Goal: Task Accomplishment & Management: Complete application form

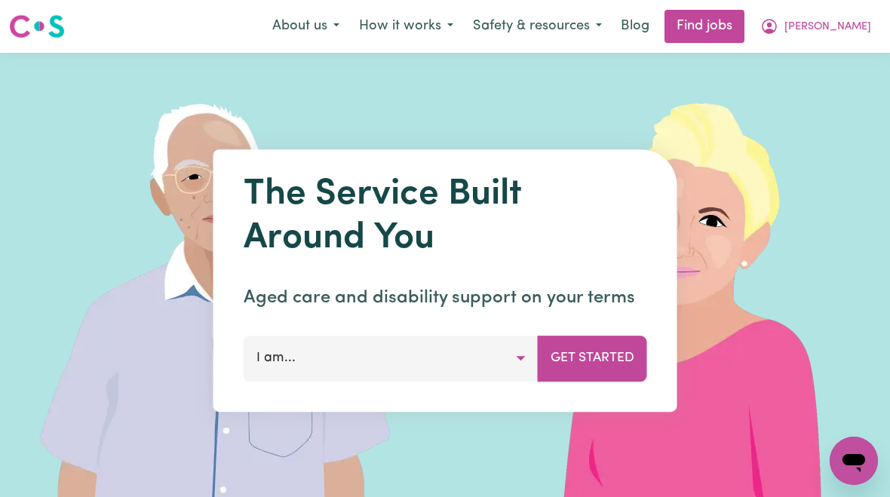
click at [840, 31] on span "[PERSON_NAME]" at bounding box center [827, 27] width 87 height 17
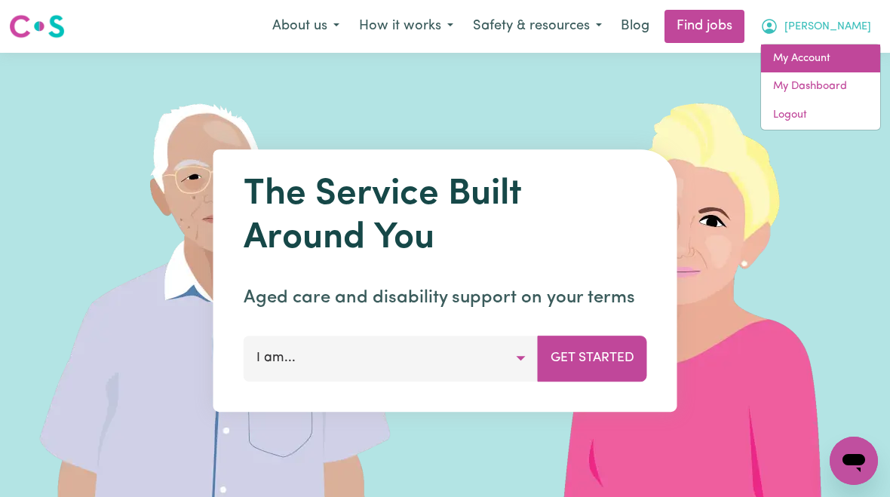
click at [815, 64] on link "My Account" at bounding box center [820, 59] width 119 height 29
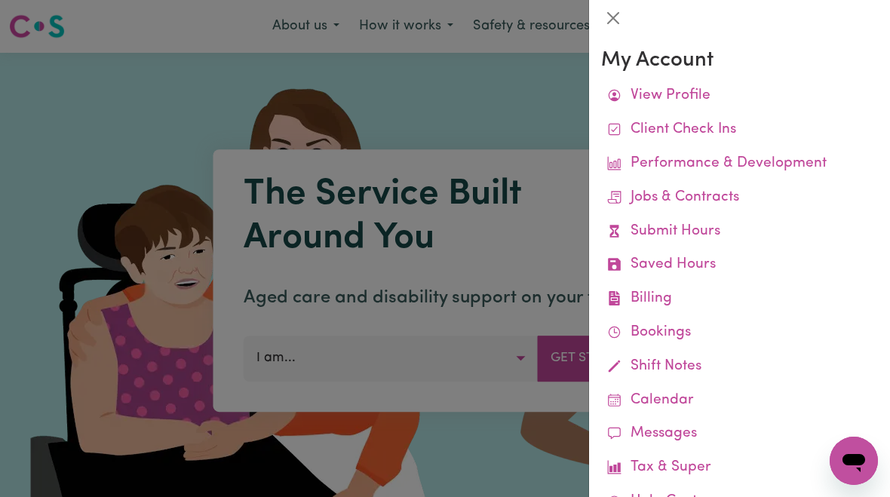
click at [691, 230] on link "Submit Hours" at bounding box center [739, 232] width 277 height 34
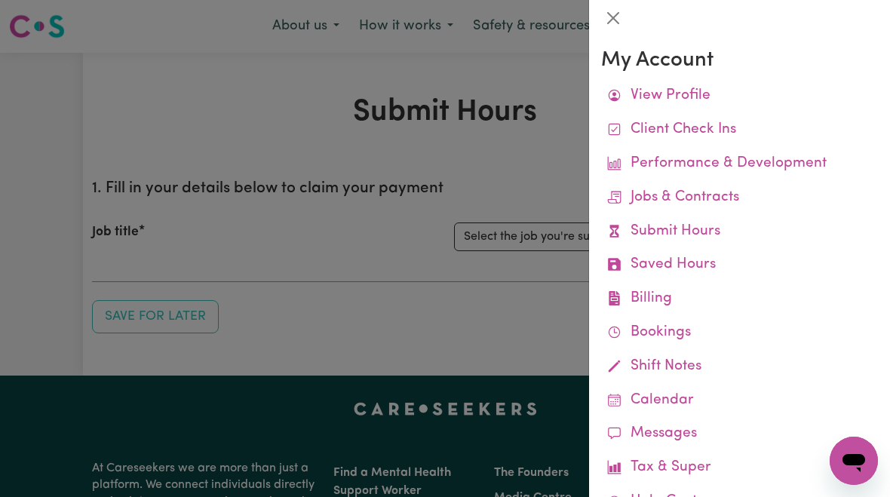
click at [545, 237] on div at bounding box center [445, 248] width 890 height 497
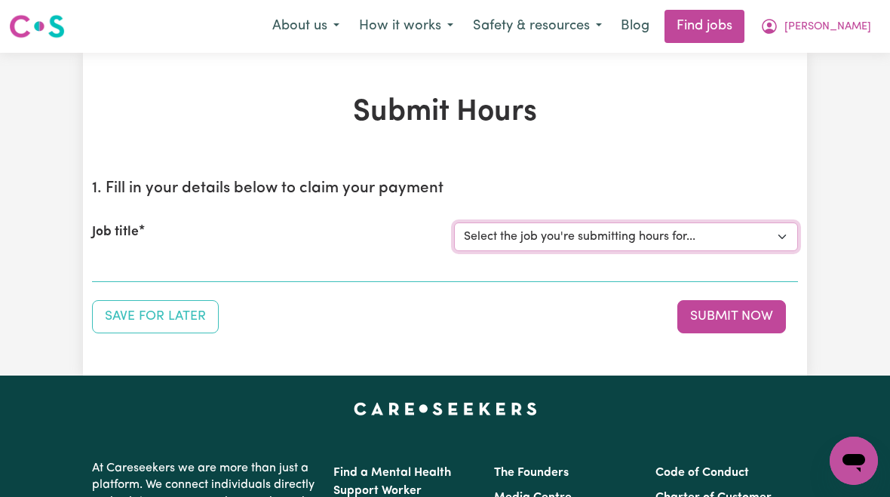
click at [580, 244] on select "Select the job you're submitting hours for... [[PERSON_NAME]] [DEMOGRAPHIC_DATA…" at bounding box center [626, 237] width 344 height 29
select select "10438"
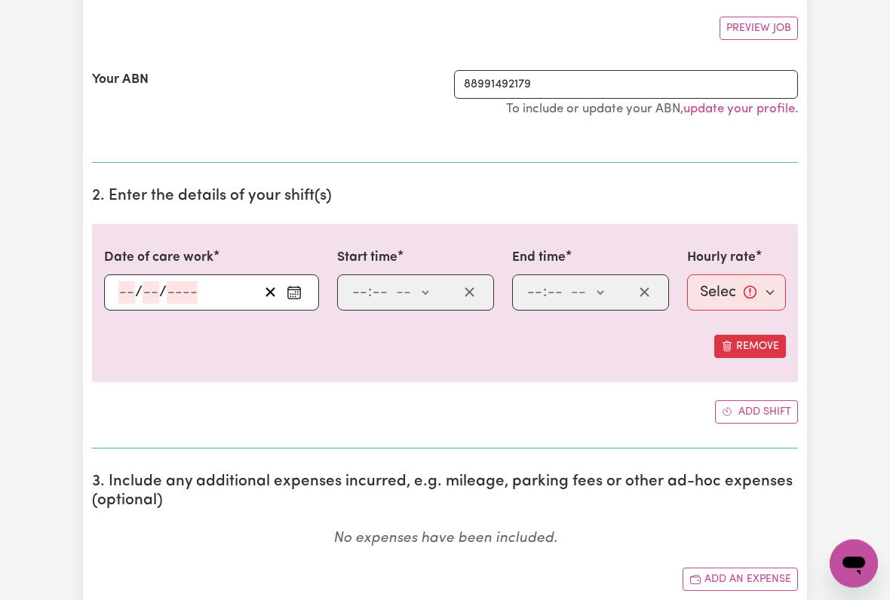
click at [120, 294] on input "number" at bounding box center [126, 293] width 17 height 23
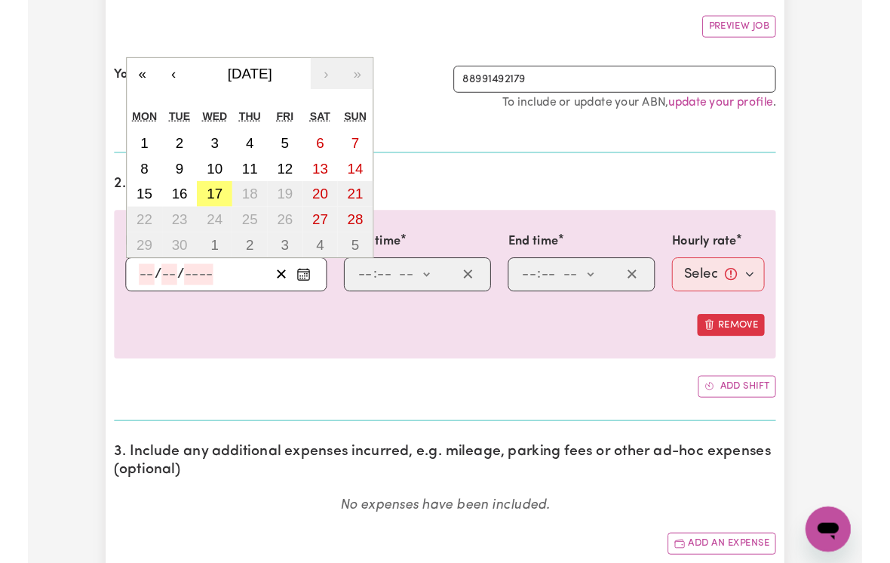
scroll to position [276, 0]
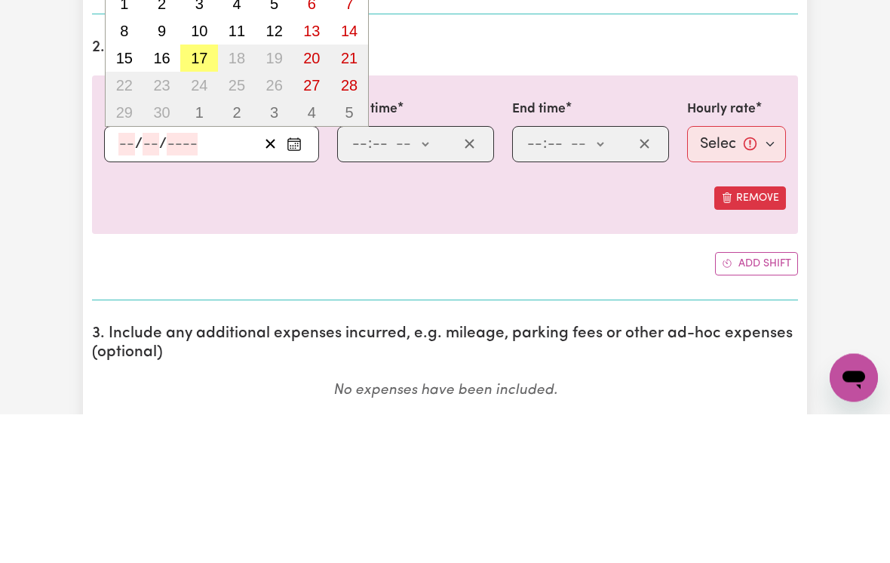
click at [193, 199] on abbr "17" at bounding box center [199, 207] width 17 height 17
type input "[DATE]"
type input "17"
type input "9"
type input "2025"
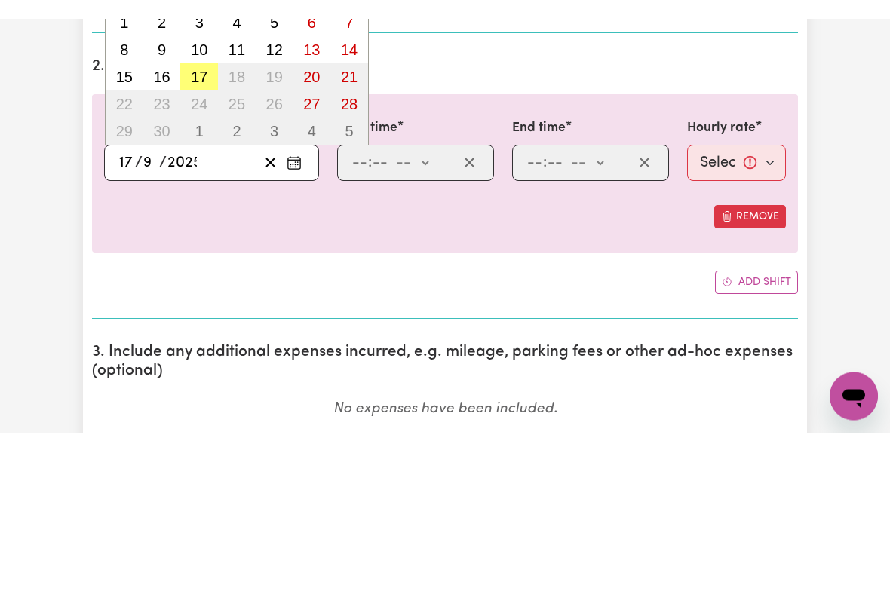
scroll to position [425, 0]
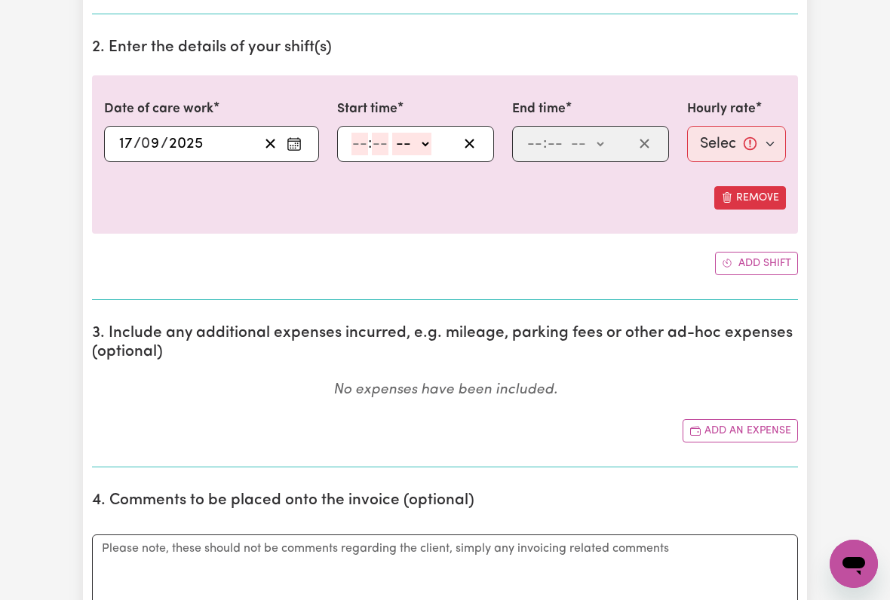
click at [361, 143] on input "number" at bounding box center [359, 144] width 17 height 23
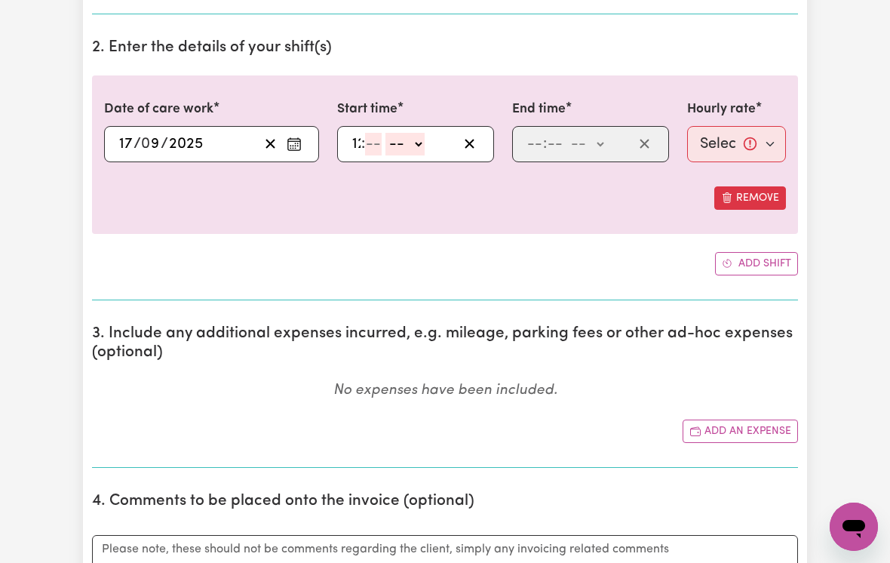
type input "12"
type input "00"
click at [434, 142] on select "-- am pm" at bounding box center [413, 144] width 39 height 23
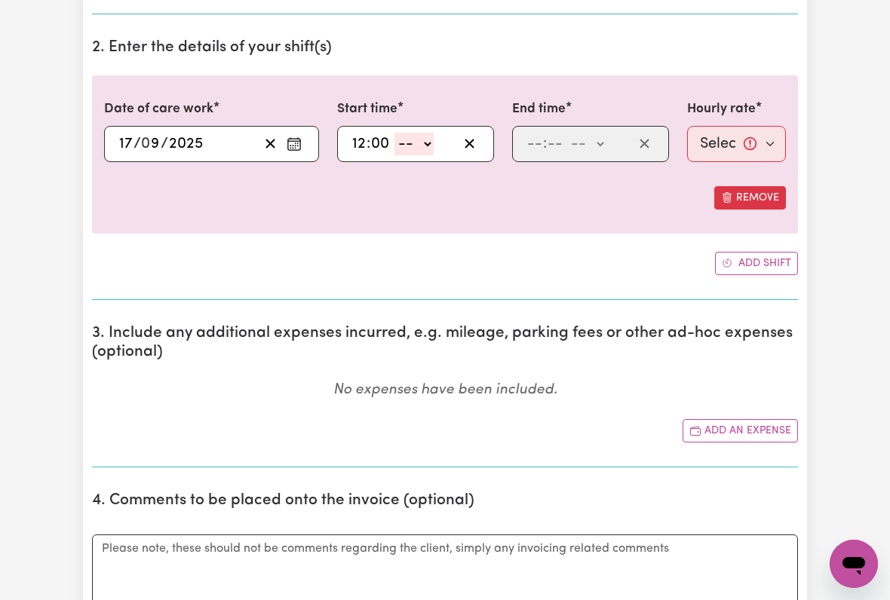
select select "am"
type input "00:00"
type input "0"
click at [530, 141] on input "number" at bounding box center [534, 144] width 17 height 23
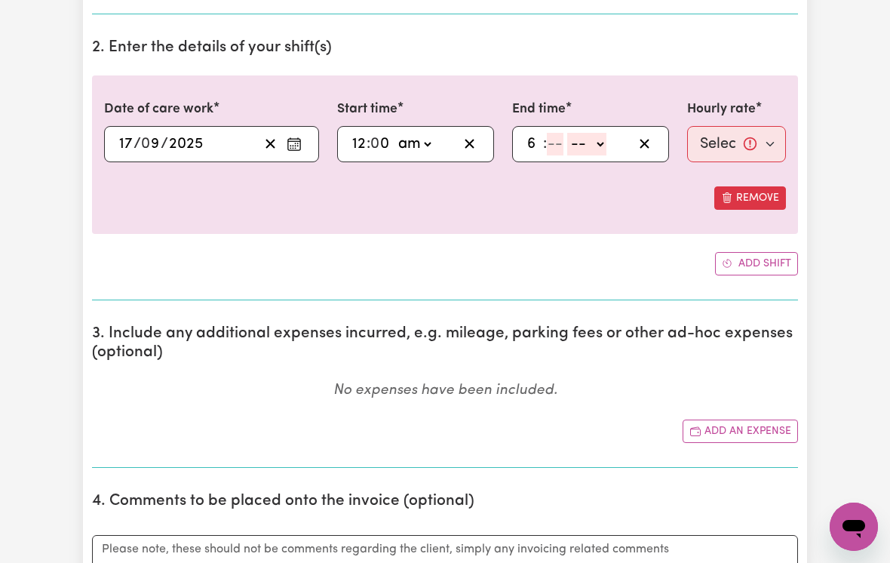
type input "6"
type input "00"
click at [604, 135] on select "-- am pm" at bounding box center [584, 144] width 39 height 23
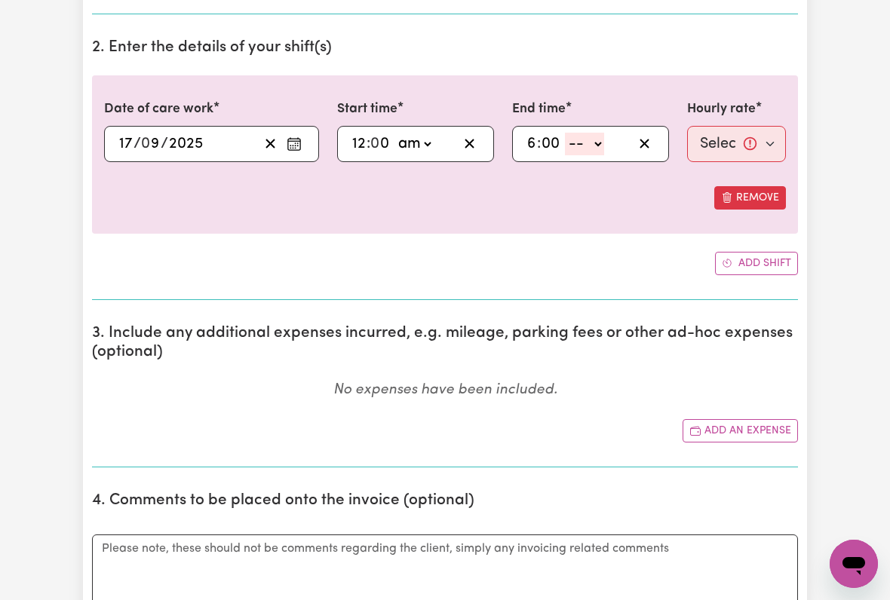
select select "pm"
type input "18:00"
type input "0"
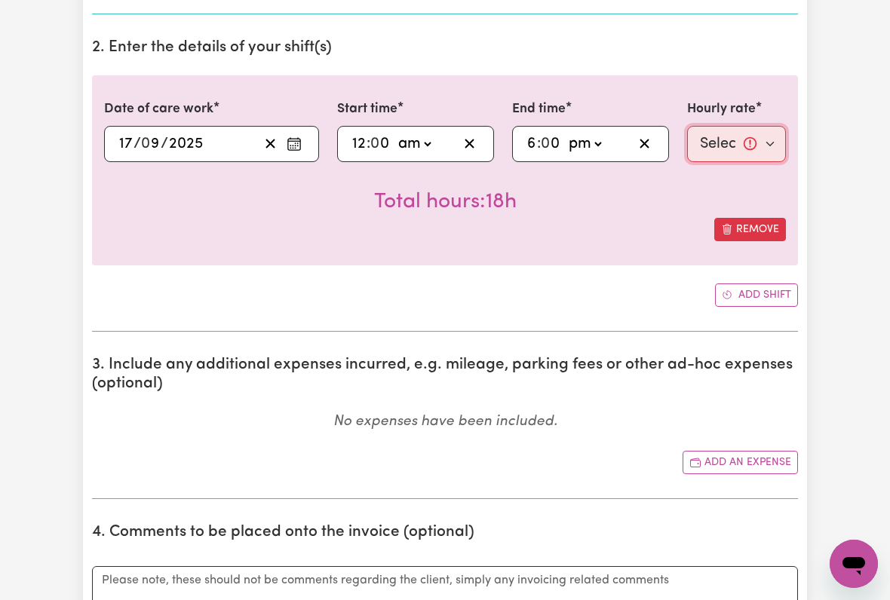
click at [738, 137] on select "Select rate... $51.36 (Weekday) $135.68 (Public Holiday) $61.07 (Evening Care)" at bounding box center [736, 144] width 99 height 36
select select "51.36-Weekday"
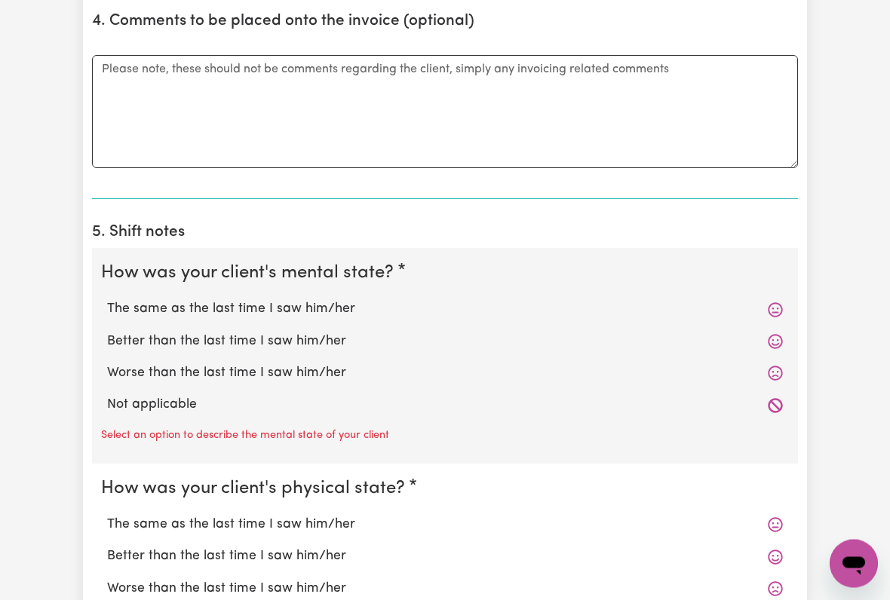
scroll to position [937, 0]
click at [318, 302] on label "The same as the last time I saw him/her" at bounding box center [445, 309] width 676 height 20
click at [107, 299] on input "The same as the last time I saw him/her" at bounding box center [106, 299] width 1 height 1
radio input "true"
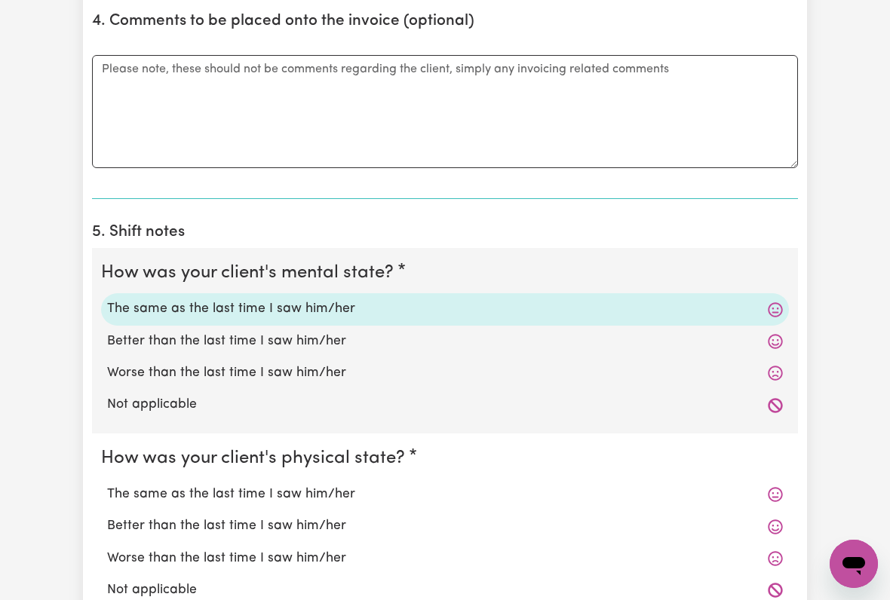
click at [340, 496] on label "Better than the last time I saw him/her" at bounding box center [445, 527] width 676 height 20
click at [107, 496] on input "Better than the last time I saw him/her" at bounding box center [106, 516] width 1 height 1
radio input "true"
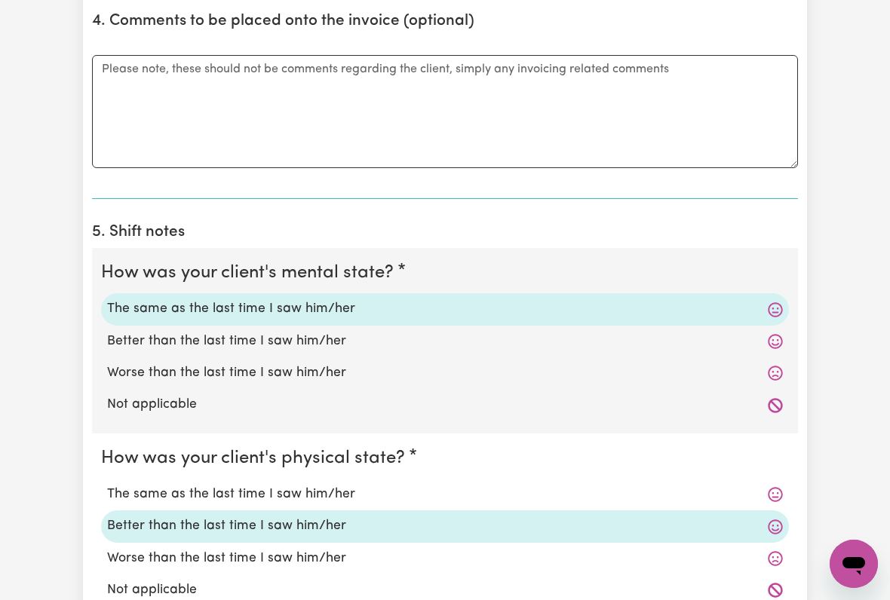
click at [342, 486] on label "The same as the last time I saw him/her" at bounding box center [445, 495] width 676 height 20
click at [107, 485] on input "The same as the last time I saw him/her" at bounding box center [106, 484] width 1 height 1
radio input "true"
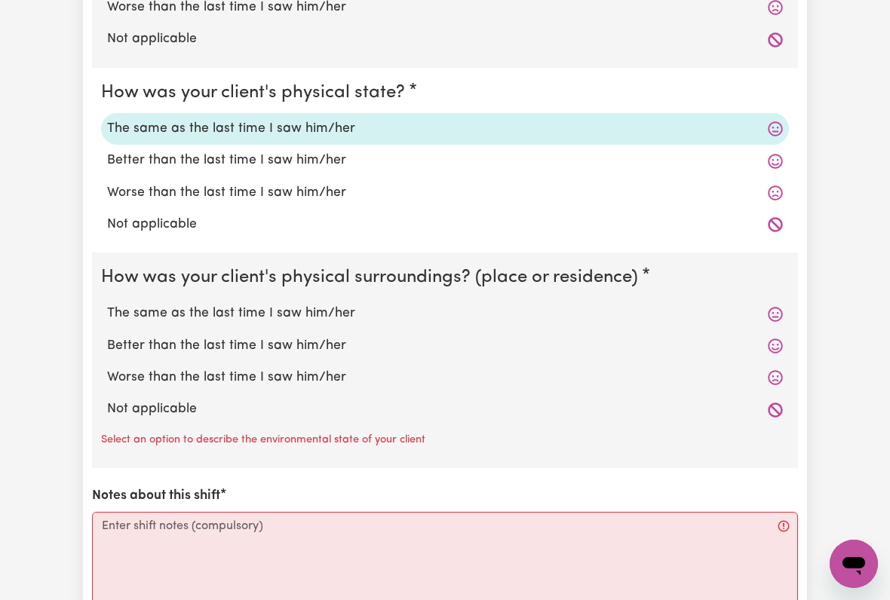
click at [332, 304] on label "The same as the last time I saw him/her" at bounding box center [445, 314] width 676 height 20
click at [107, 303] on input "The same as the last time I saw him/her" at bounding box center [106, 303] width 1 height 1
radio input "true"
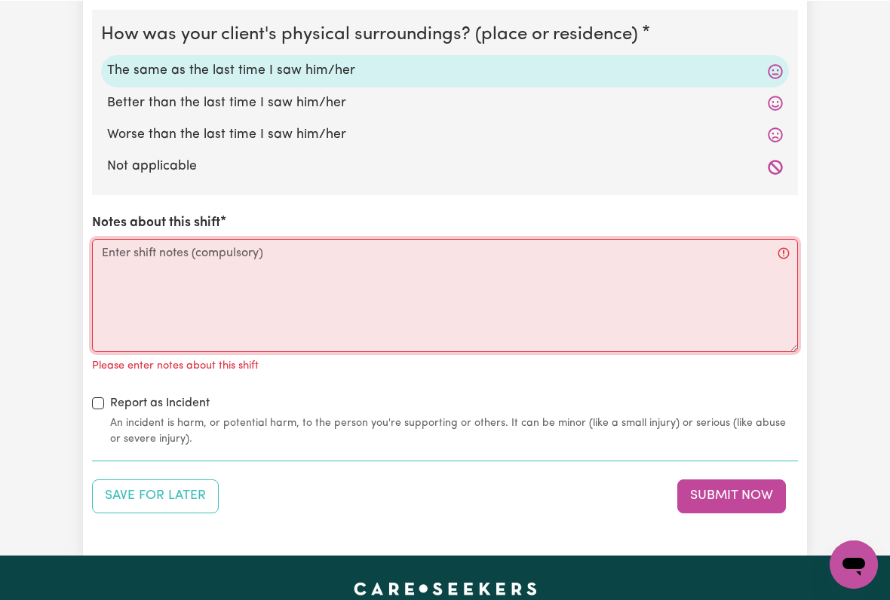
click at [125, 251] on textarea "Notes about this shift" at bounding box center [445, 294] width 706 height 113
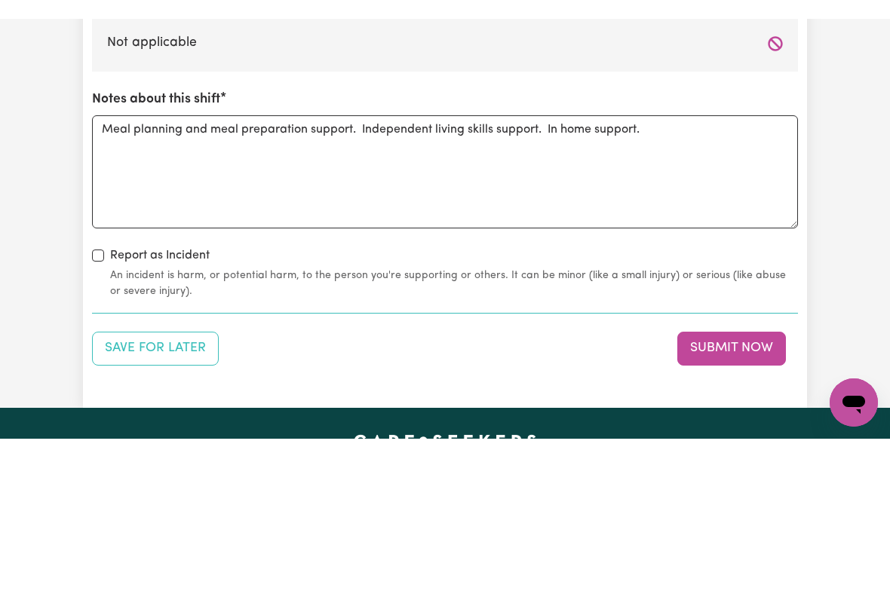
scroll to position [1688, 0]
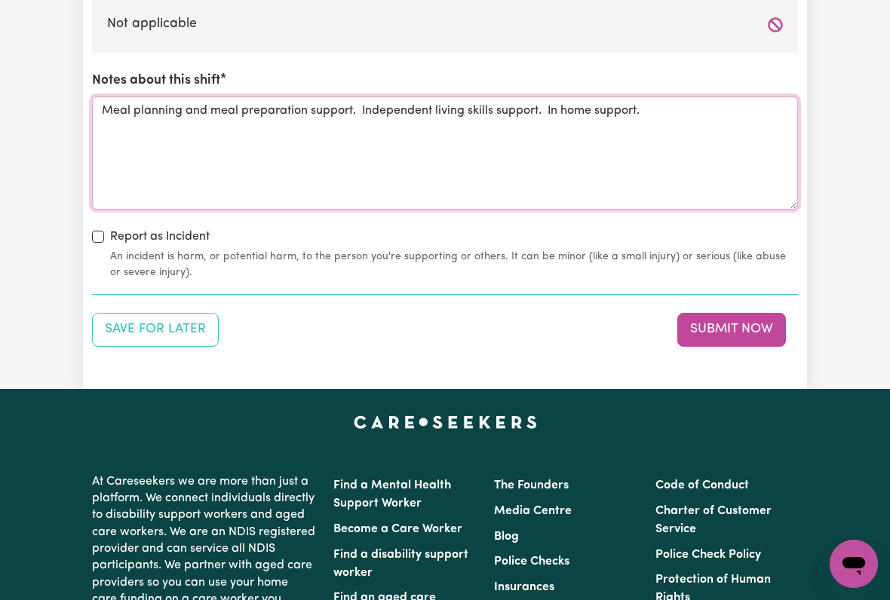
type textarea "Meal planning and meal preparation support. Independent living skills support. …"
click at [735, 313] on button "Submit Now" at bounding box center [731, 329] width 109 height 33
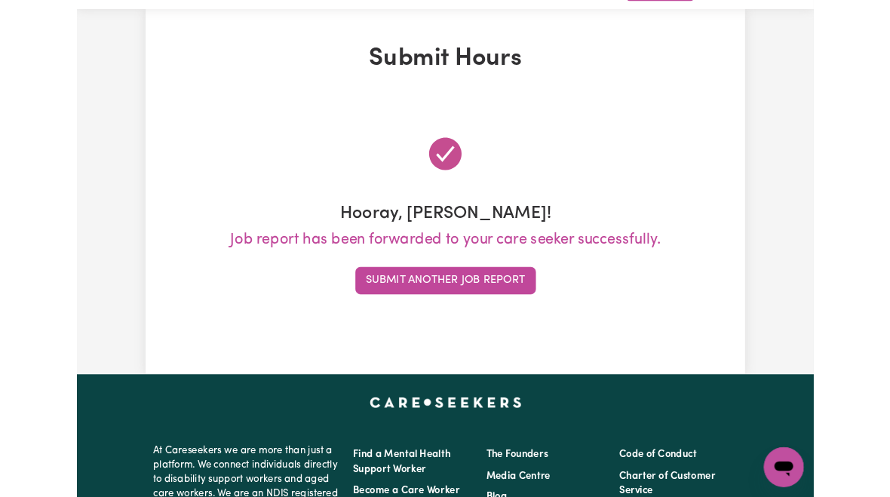
scroll to position [0, 0]
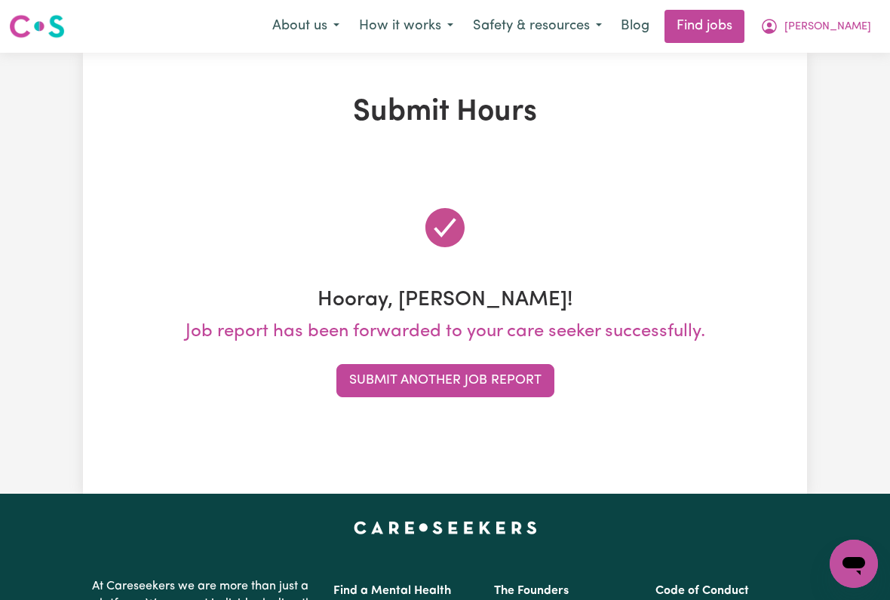
click at [839, 33] on span "[PERSON_NAME]" at bounding box center [827, 27] width 87 height 17
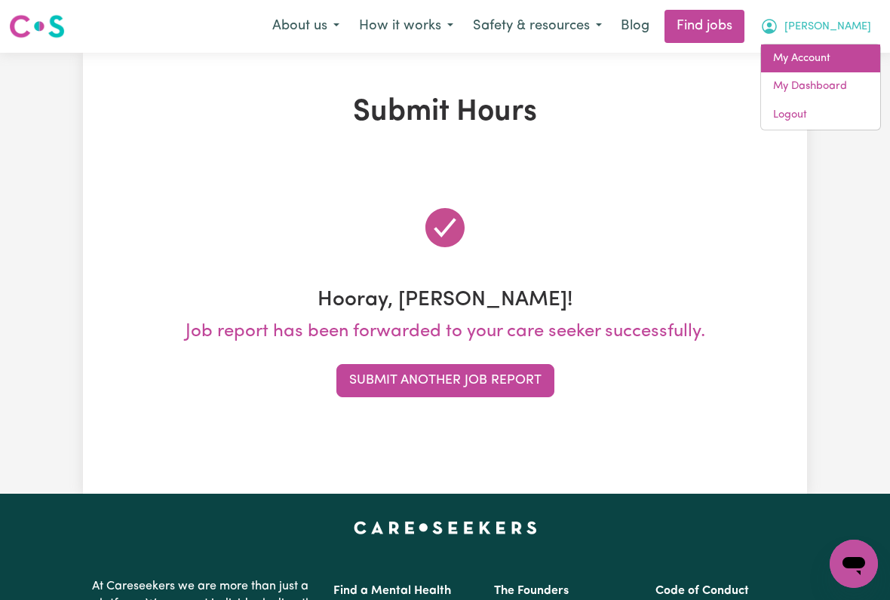
click at [816, 63] on link "My Account" at bounding box center [820, 59] width 119 height 29
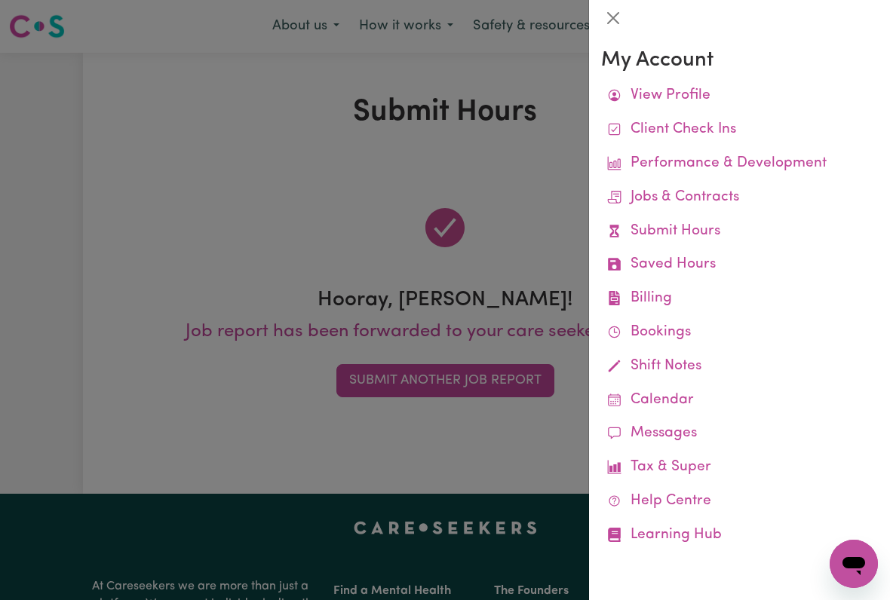
click at [0, 0] on link "Job Reports" at bounding box center [0, 0] width 0 height 0
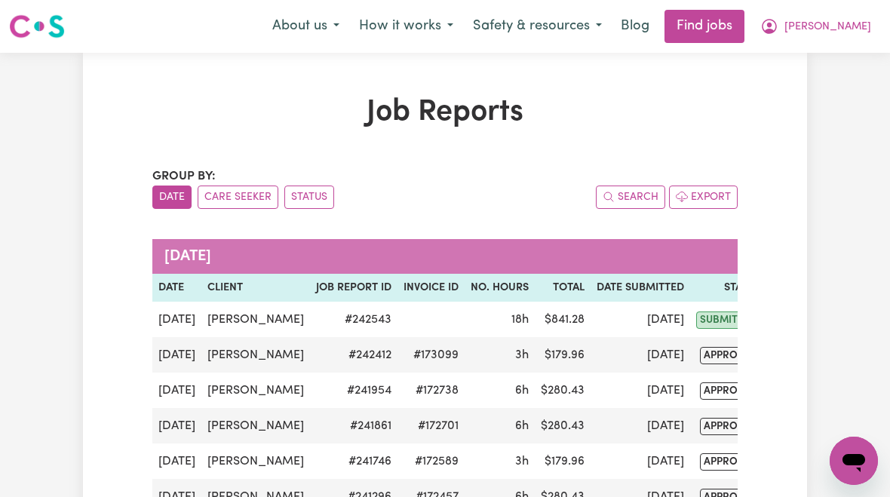
click at [598, 310] on td "[DATE]" at bounding box center [641, 319] width 100 height 35
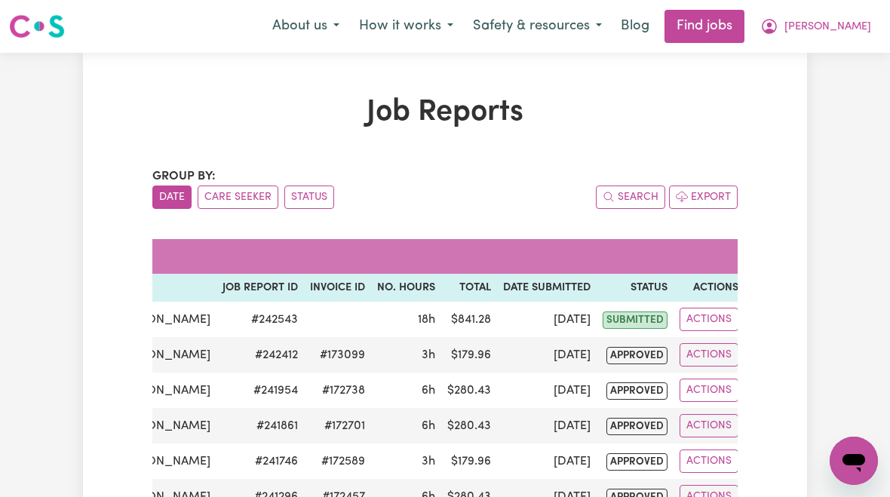
scroll to position [0, 93]
click at [704, 317] on button "Actions" at bounding box center [709, 319] width 59 height 23
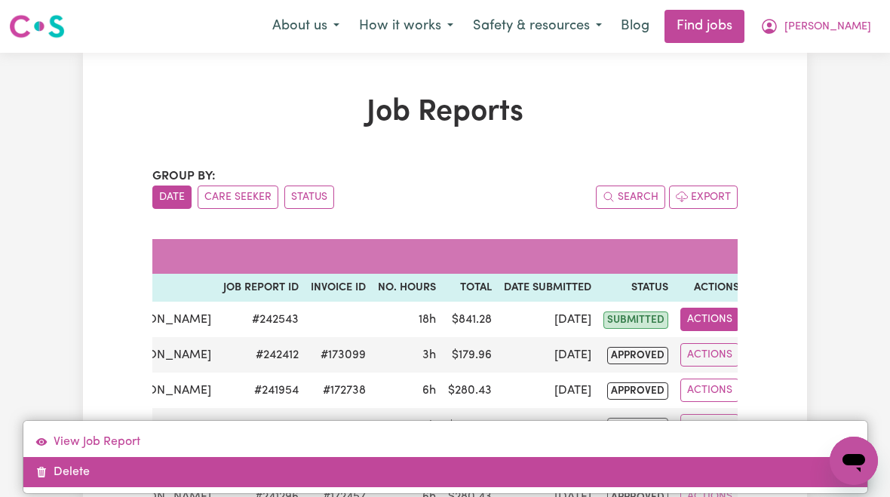
click at [70, 478] on link "Delete" at bounding box center [445, 472] width 844 height 30
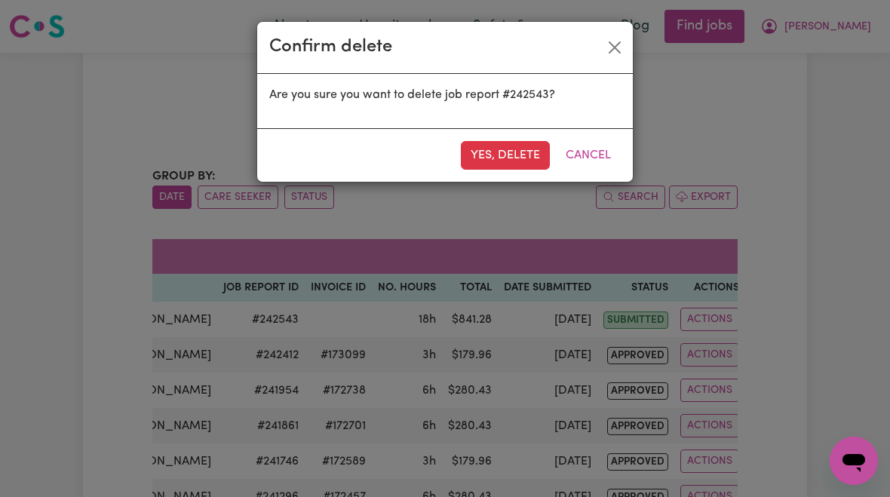
click at [493, 159] on button "Yes, delete" at bounding box center [505, 155] width 89 height 29
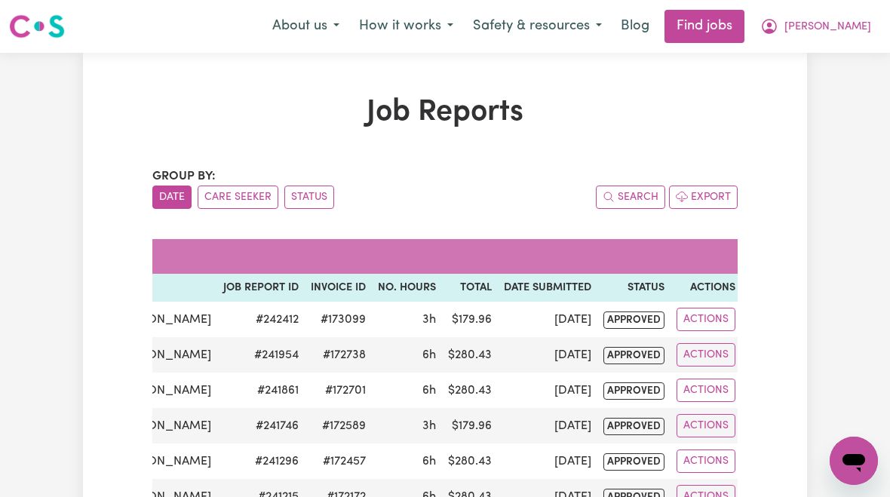
scroll to position [0, 89]
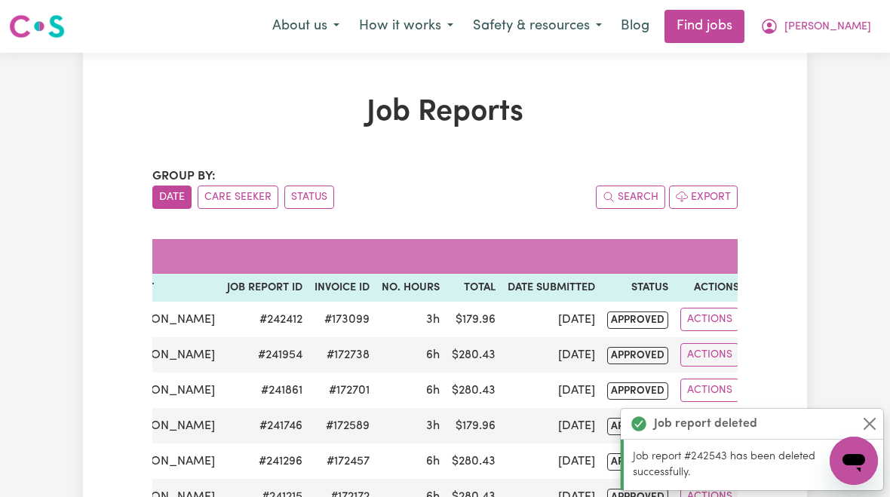
click at [845, 32] on span "[PERSON_NAME]" at bounding box center [827, 27] width 87 height 17
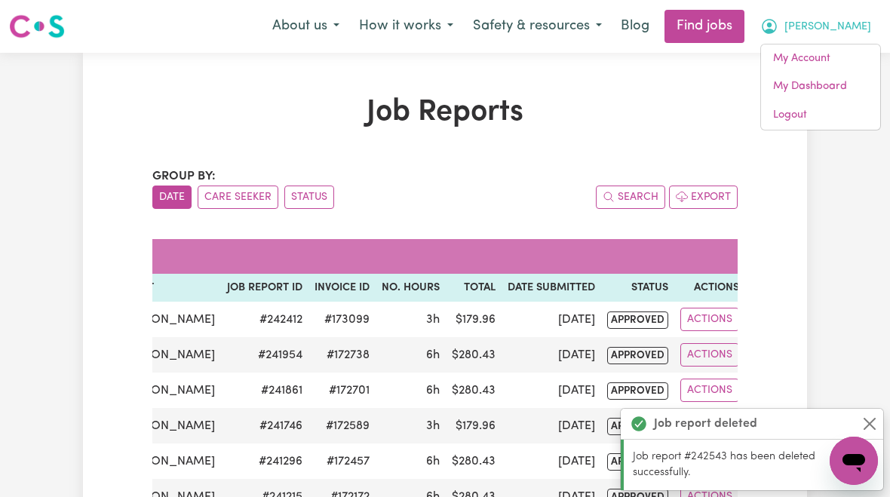
click at [818, 60] on link "My Account" at bounding box center [820, 59] width 119 height 29
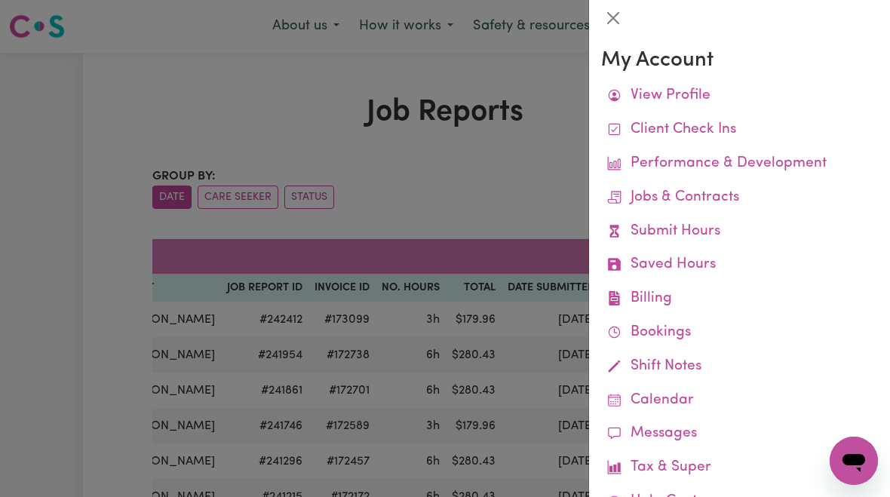
click at [702, 232] on link "Submit Hours" at bounding box center [739, 232] width 277 height 34
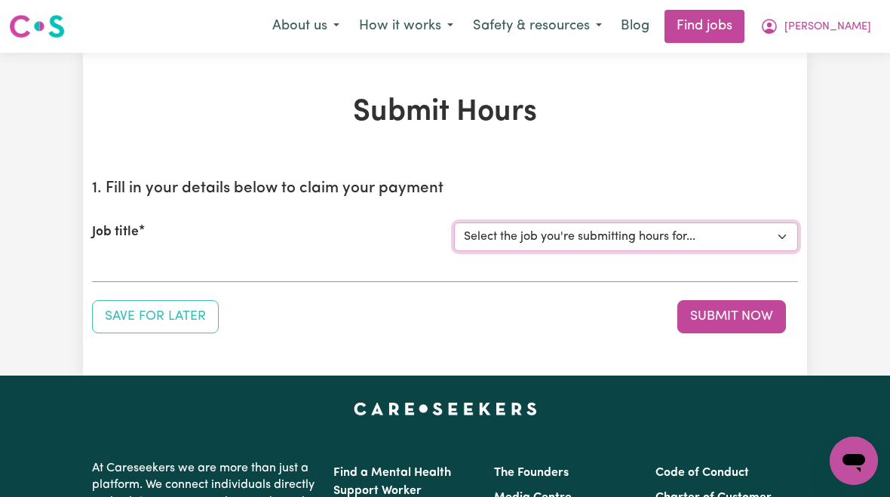
click at [636, 232] on select "Select the job you're submitting hours for... [[PERSON_NAME]] [DEMOGRAPHIC_DATA…" at bounding box center [626, 237] width 344 height 29
select select "10438"
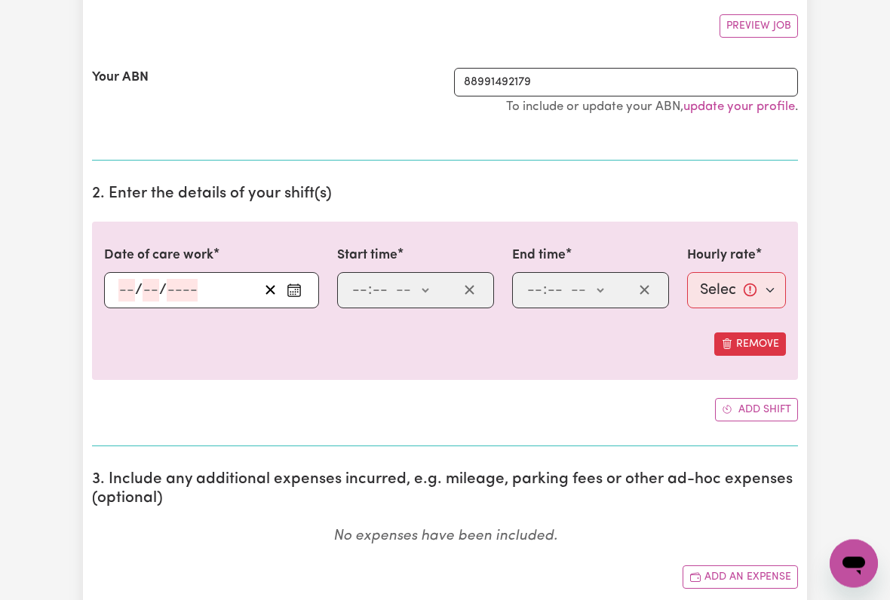
click at [119, 292] on input "number" at bounding box center [126, 291] width 17 height 23
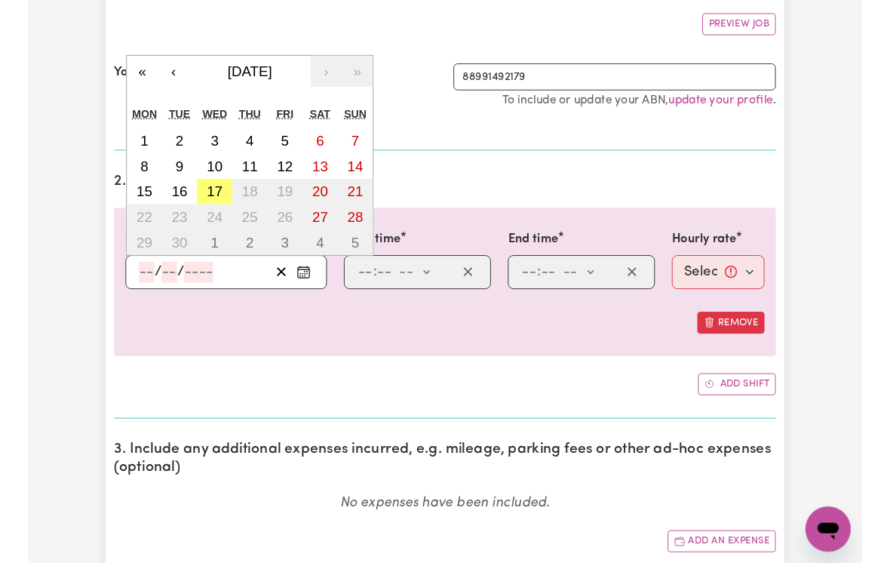
scroll to position [278, 0]
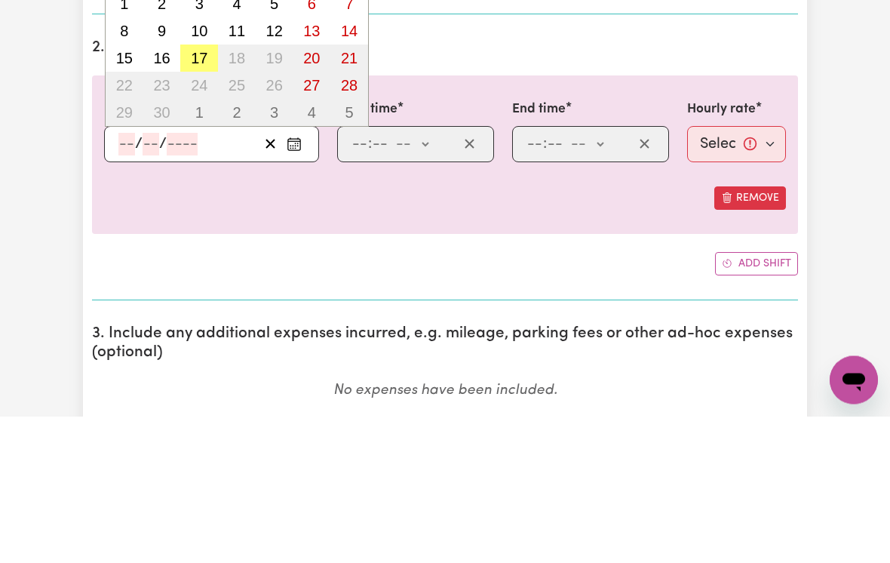
click at [191, 197] on abbr "17" at bounding box center [199, 205] width 17 height 17
type input "[DATE]"
type input "17"
type input "9"
type input "2025"
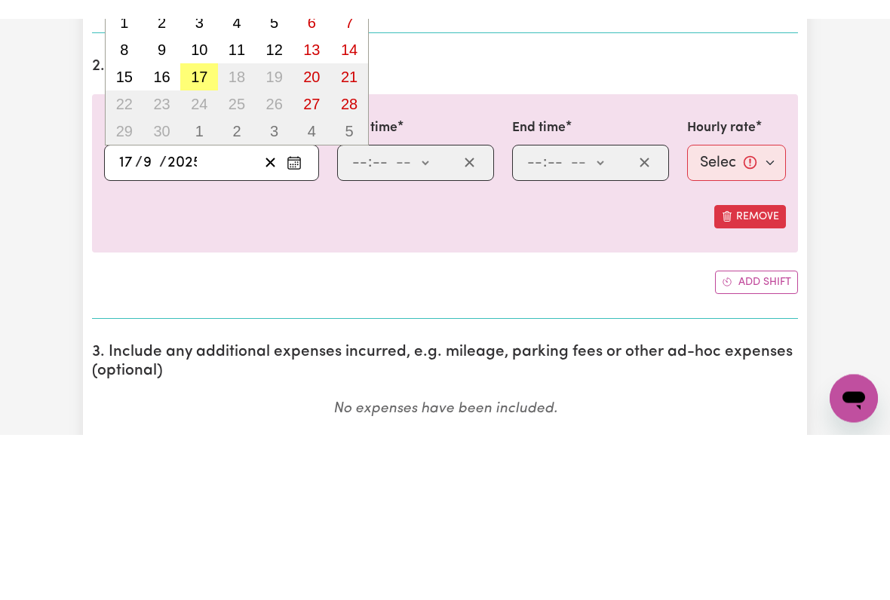
scroll to position [425, 0]
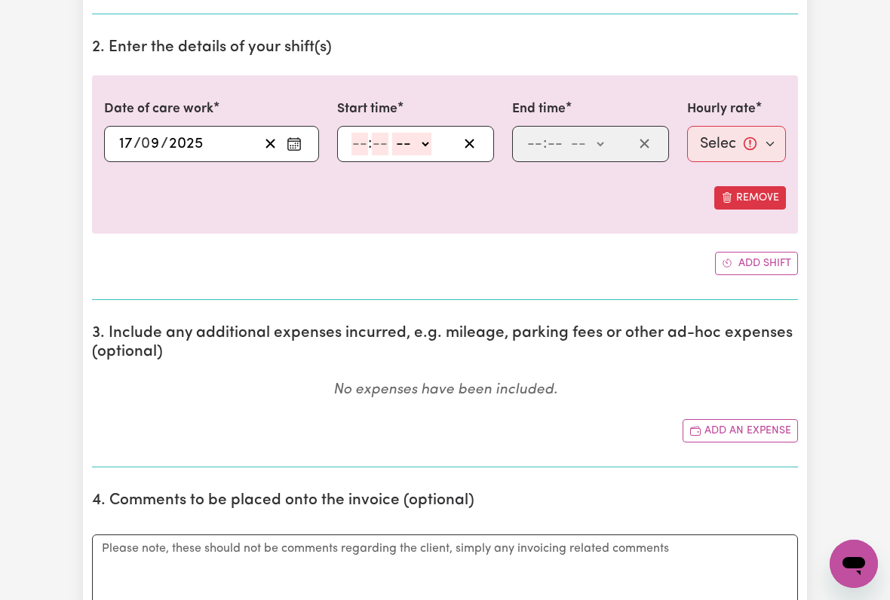
click at [358, 146] on input "number" at bounding box center [359, 144] width 17 height 23
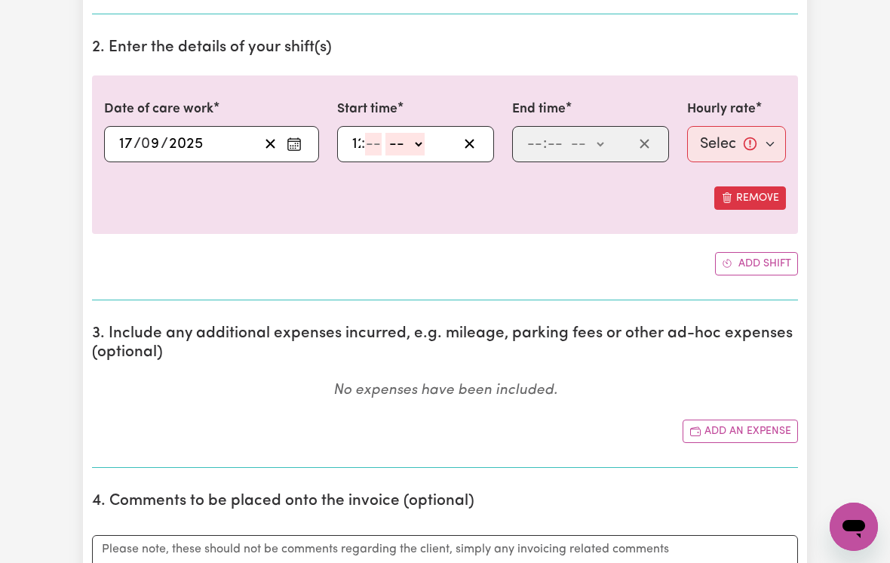
type input "12"
type input "00"
click at [422, 134] on select "-- am pm" at bounding box center [413, 144] width 39 height 23
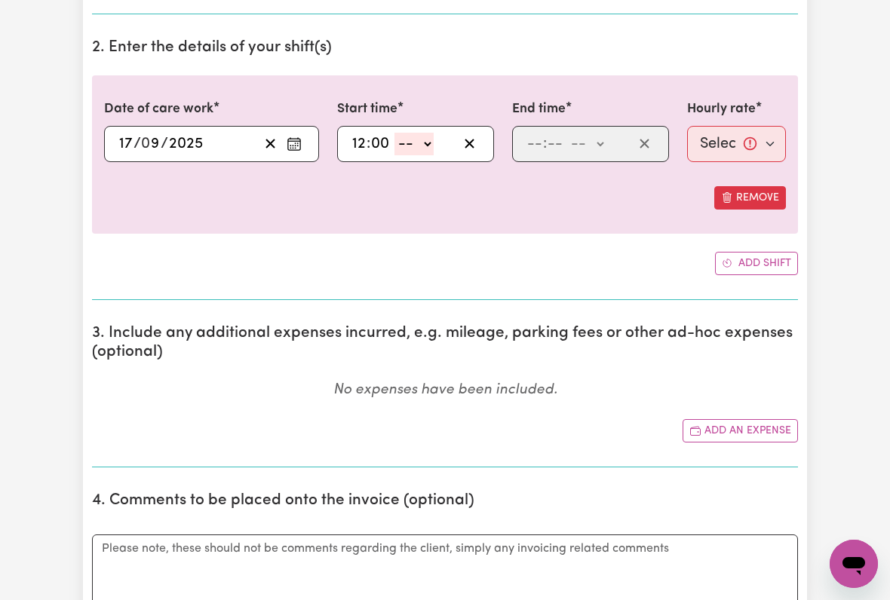
select select "pm"
type input "12:00"
type input "0"
click at [528, 143] on input "number" at bounding box center [534, 144] width 17 height 23
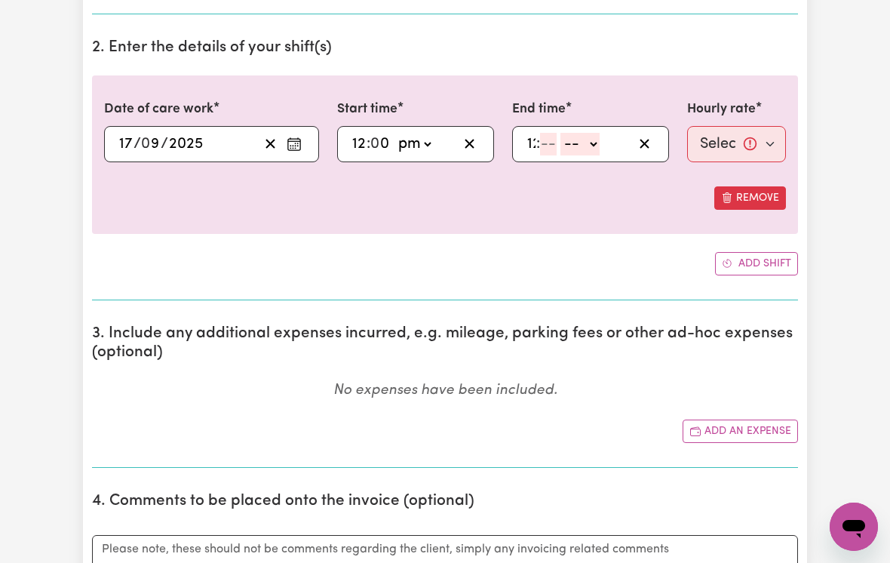
type input "12"
click at [531, 147] on input "12" at bounding box center [533, 144] width 15 height 23
type input "6"
type input "00"
click at [591, 149] on select "-- am pm" at bounding box center [584, 144] width 39 height 23
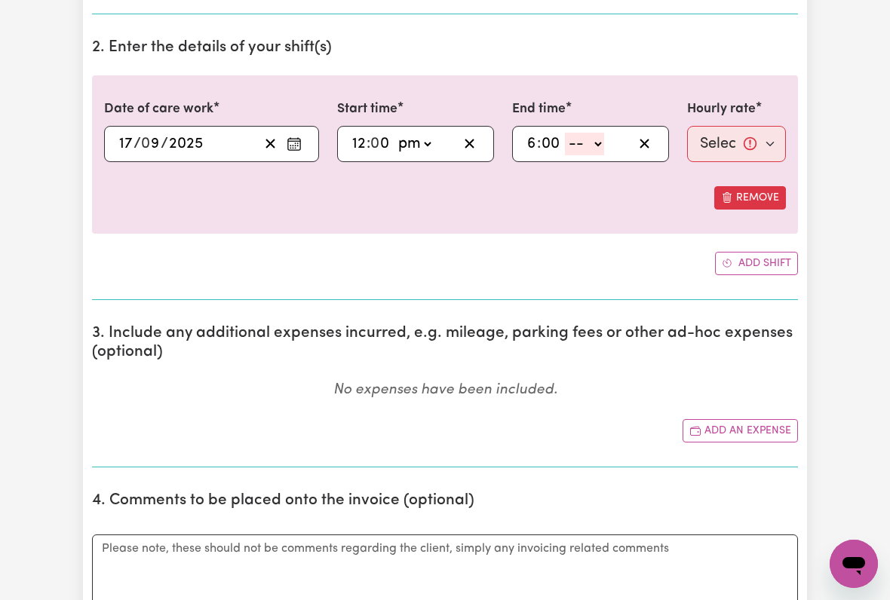
select select "pm"
type input "18:00"
type input "0"
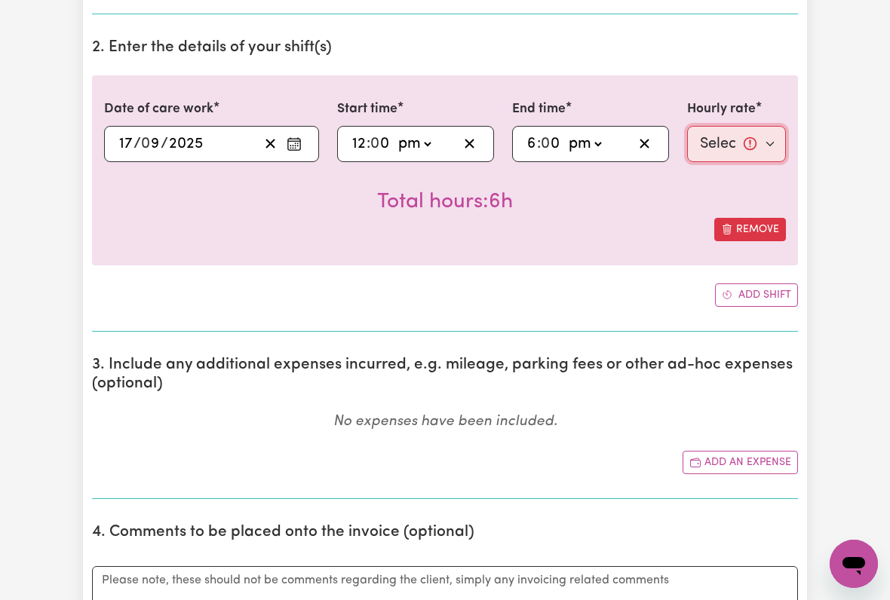
click at [740, 140] on select "Select rate... $51.36 (Weekday) $135.68 (Public Holiday) $61.07 (Evening Care)" at bounding box center [736, 144] width 99 height 36
select select "51.36-Weekday"
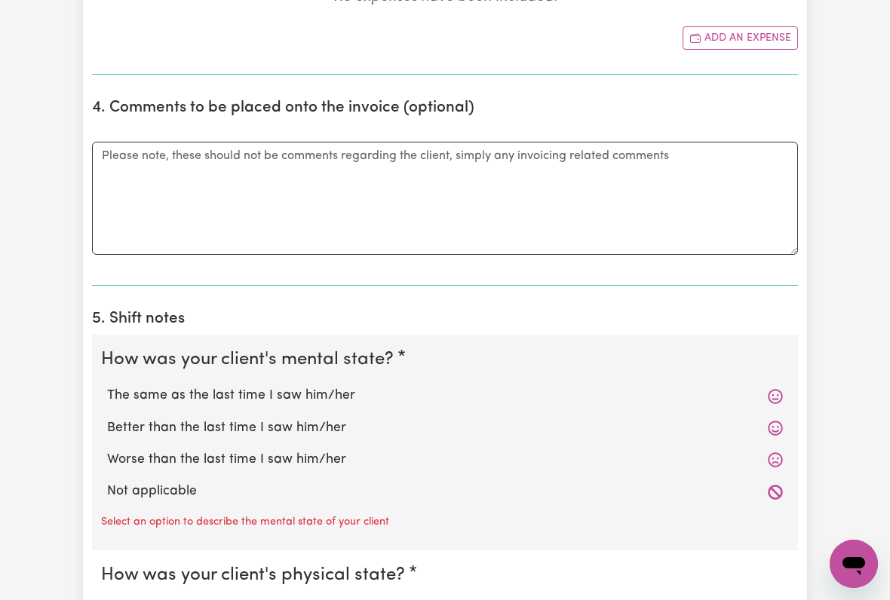
scroll to position [856, 0]
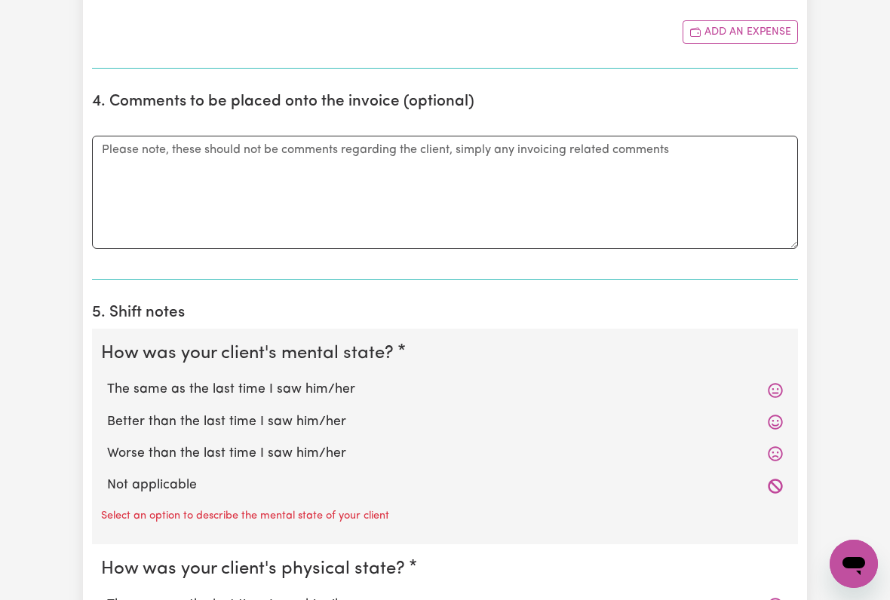
click at [331, 382] on label "The same as the last time I saw him/her" at bounding box center [445, 390] width 676 height 20
click at [107, 380] on input "The same as the last time I saw him/her" at bounding box center [106, 379] width 1 height 1
radio input "true"
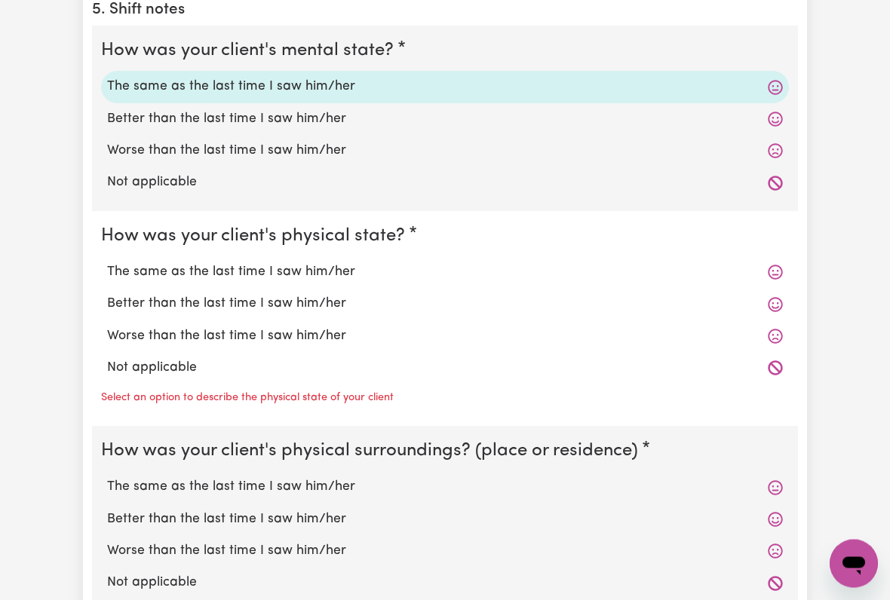
scroll to position [1164, 0]
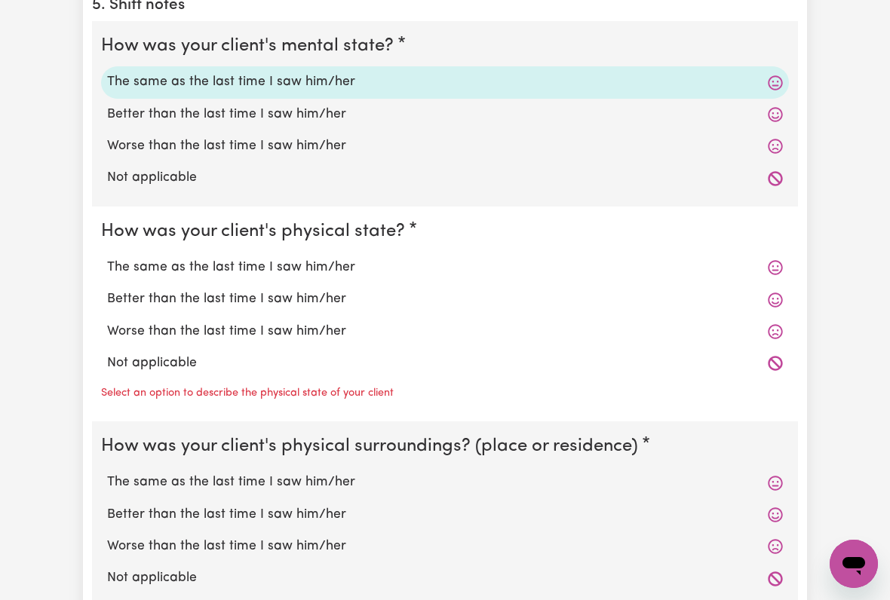
click at [345, 258] on label "The same as the last time I saw him/her" at bounding box center [445, 268] width 676 height 20
click at [107, 257] on input "The same as the last time I saw him/her" at bounding box center [106, 257] width 1 height 1
radio input "true"
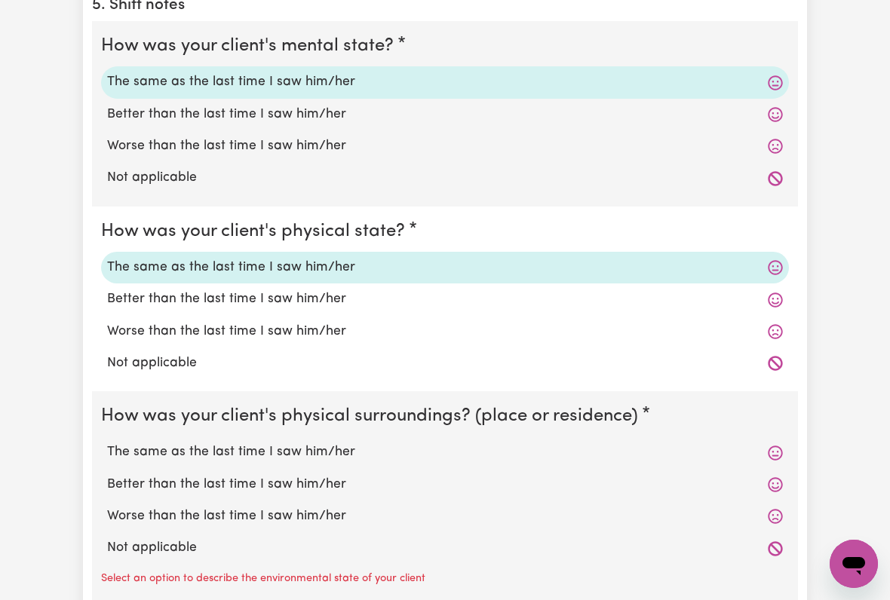
click at [367, 443] on label "The same as the last time I saw him/her" at bounding box center [445, 453] width 676 height 20
click at [107, 442] on input "The same as the last time I saw him/her" at bounding box center [106, 442] width 1 height 1
radio input "true"
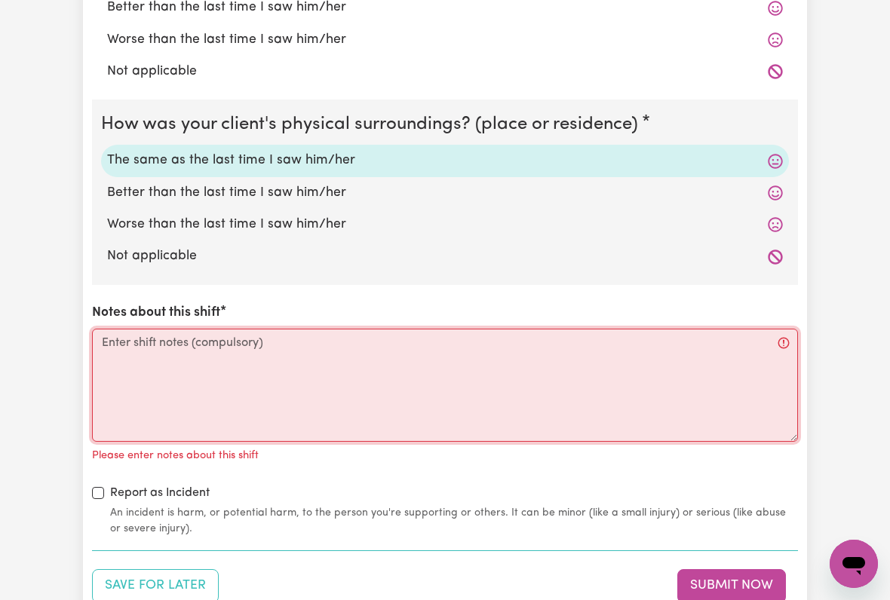
click at [119, 342] on textarea "Notes about this shift" at bounding box center [445, 385] width 706 height 113
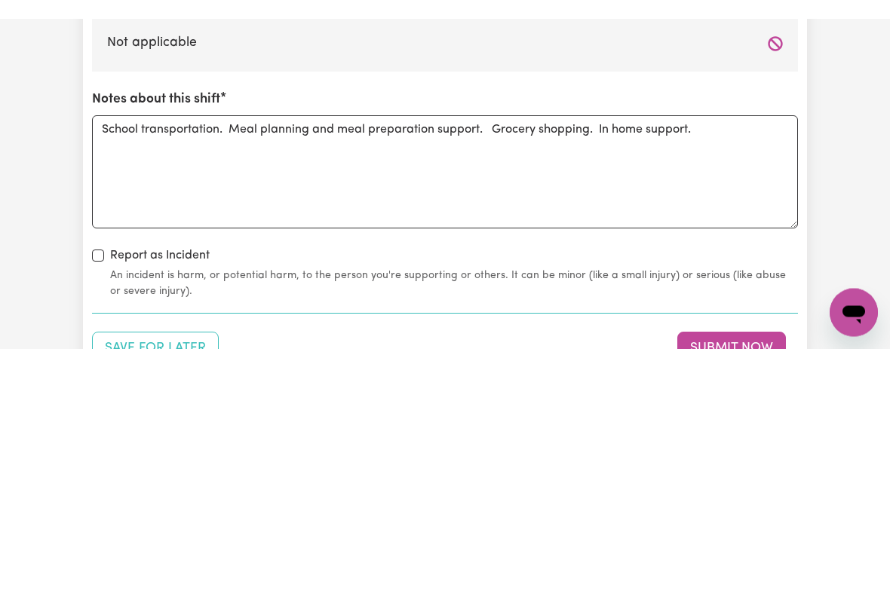
scroll to position [1688, 0]
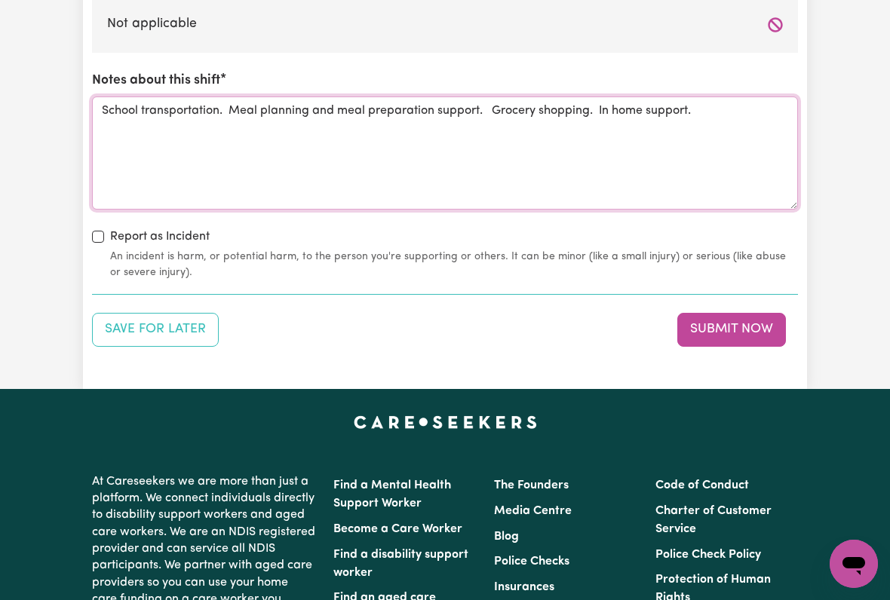
type textarea "School transportation. Meal planning and meal preparation support. Grocery shop…"
click at [730, 316] on button "Submit Now" at bounding box center [731, 329] width 109 height 33
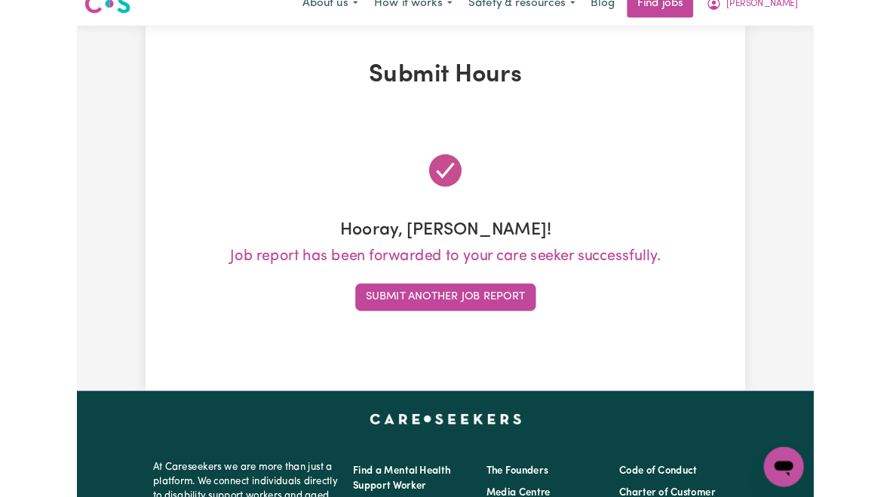
scroll to position [0, 0]
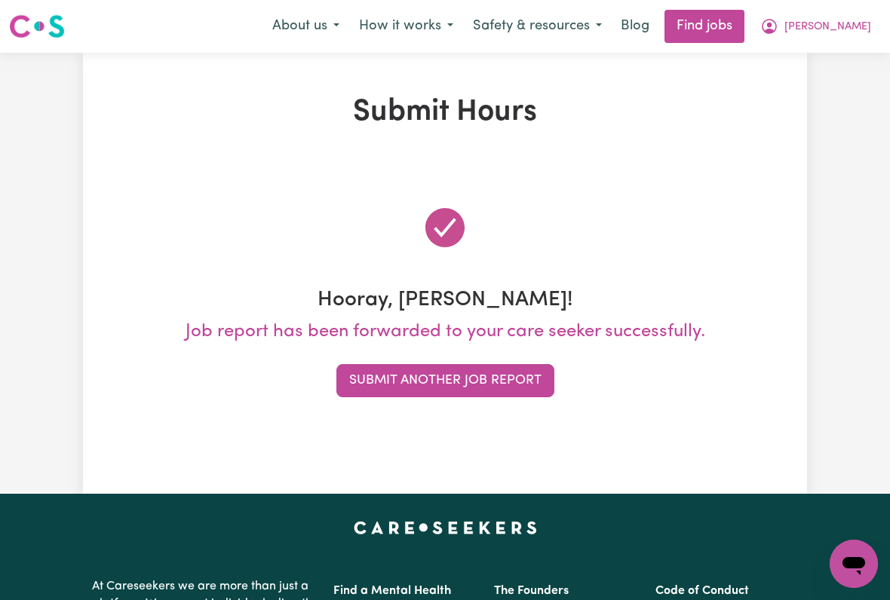
click at [833, 32] on span "[PERSON_NAME]" at bounding box center [827, 27] width 87 height 17
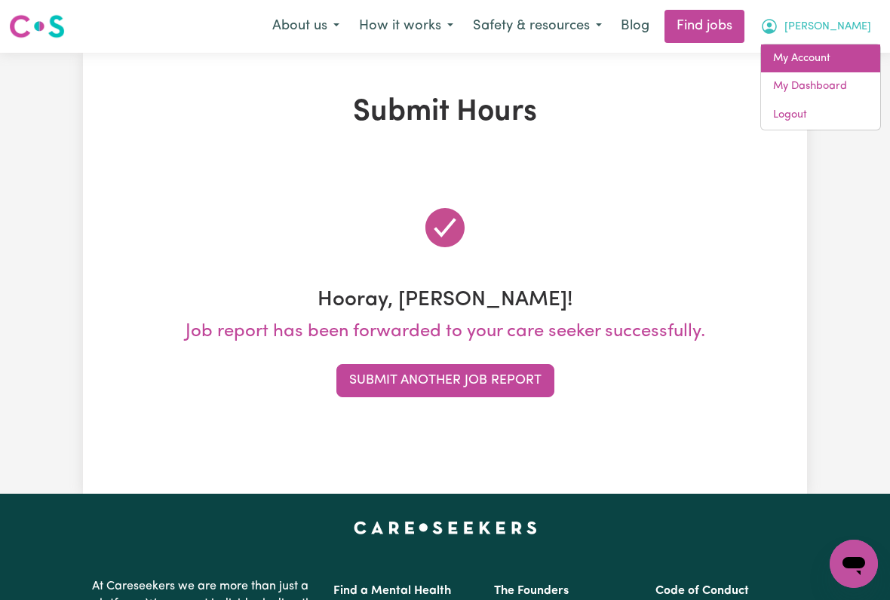
click at [810, 64] on link "My Account" at bounding box center [820, 59] width 119 height 29
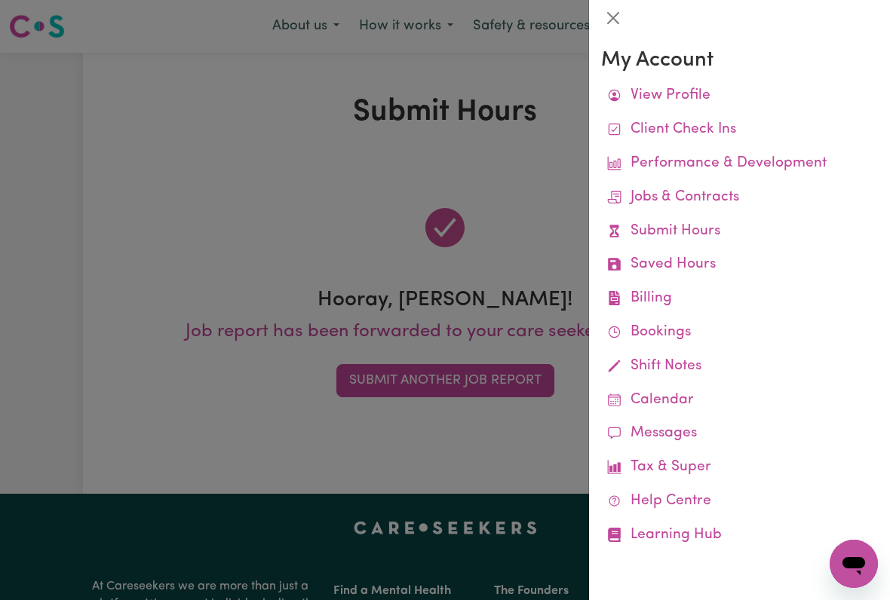
click at [0, 0] on link "Job Reports" at bounding box center [0, 0] width 0 height 0
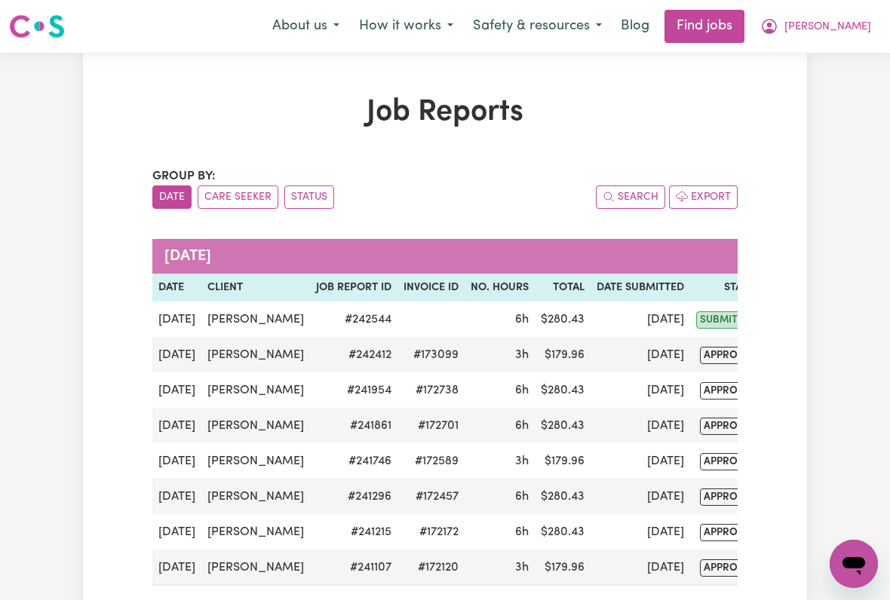
click at [840, 34] on span "[PERSON_NAME]" at bounding box center [827, 27] width 87 height 17
click at [815, 64] on link "My Account" at bounding box center [820, 59] width 119 height 29
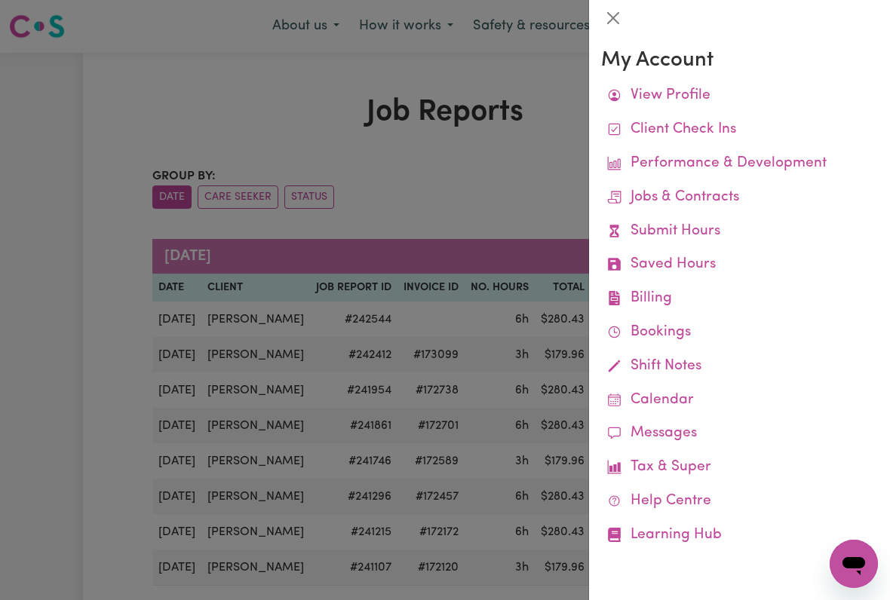
click at [0, 0] on link "Remittances" at bounding box center [0, 0] width 0 height 0
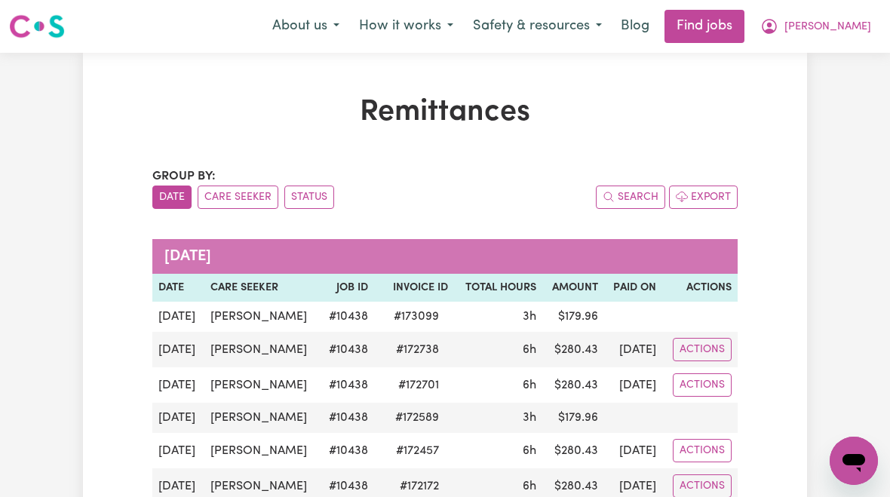
click at [846, 28] on span "[PERSON_NAME]" at bounding box center [827, 27] width 87 height 17
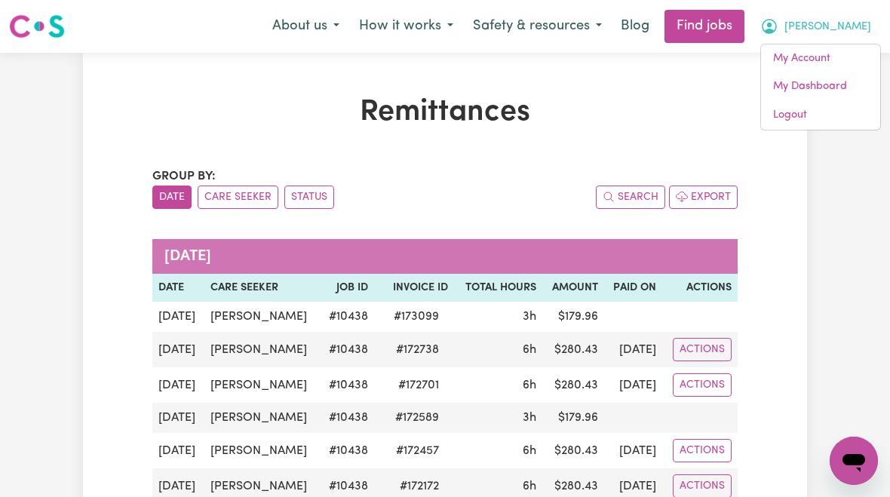
click at [827, 64] on link "My Account" at bounding box center [820, 59] width 119 height 29
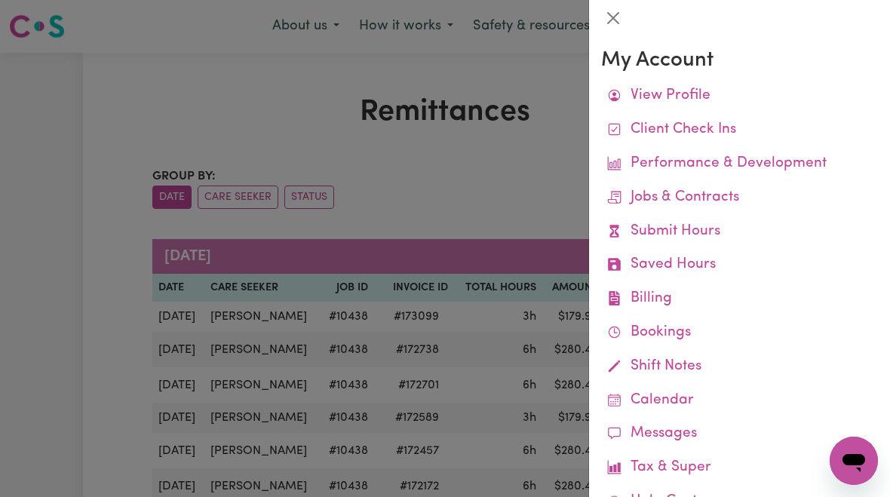
click at [0, 0] on link "Job Reports" at bounding box center [0, 0] width 0 height 0
